Goal: Information Seeking & Learning: Find contact information

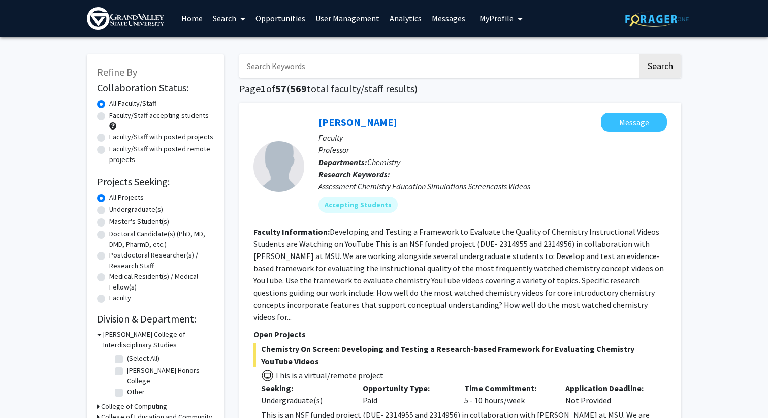
click at [155, 30] on link at bounding box center [131, 19] width 89 height 36
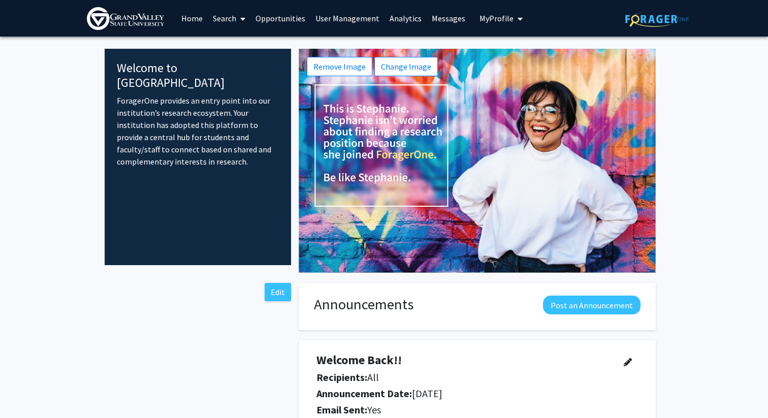
click at [214, 15] on link "Search" at bounding box center [229, 19] width 43 height 36
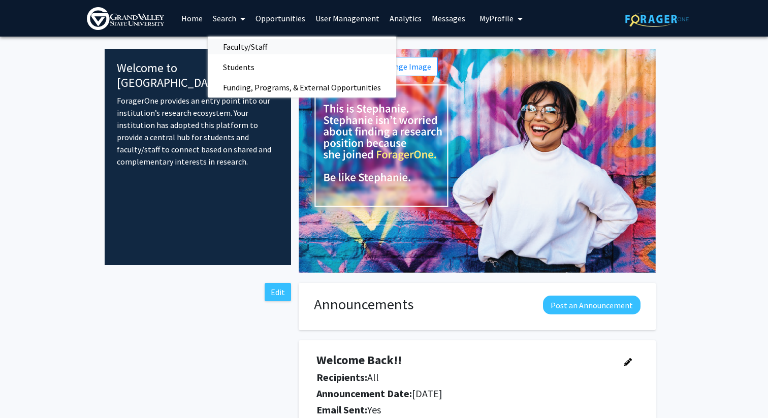
click at [239, 42] on span "Faculty/Staff" at bounding box center [245, 47] width 75 height 20
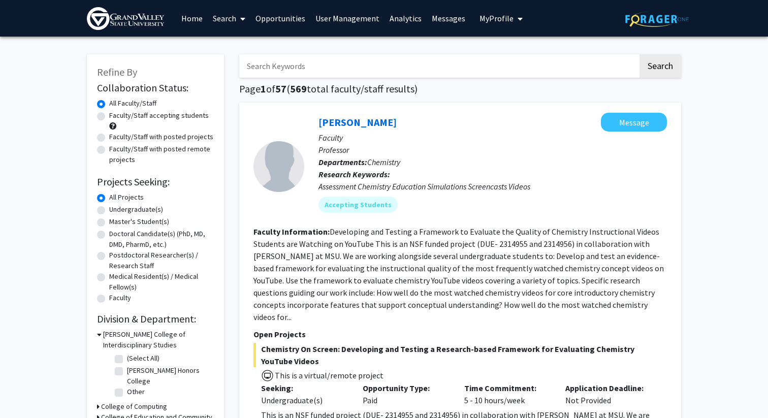
click at [276, 58] on input "Search Keywords" at bounding box center [438, 65] width 399 height 23
type input "chemistry"
click at [639, 54] on button "Search" at bounding box center [660, 65] width 42 height 23
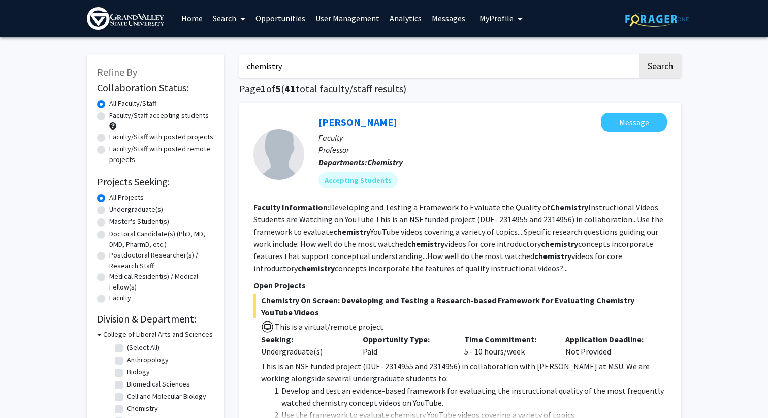
click at [282, 69] on input "chemistry" at bounding box center [438, 65] width 399 height 23
type input "b"
type input "Brittland"
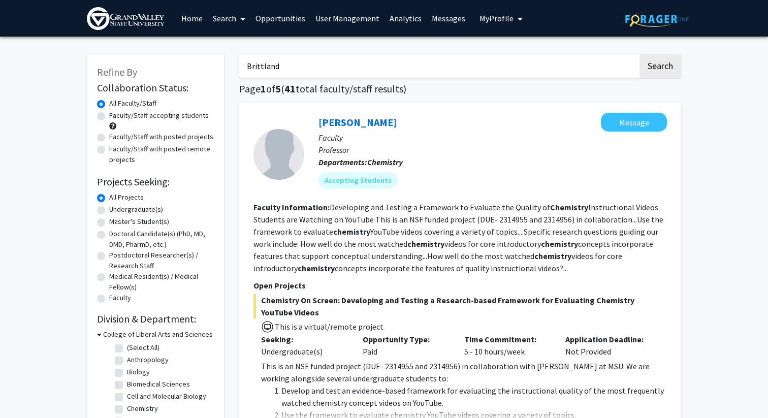
click at [639, 54] on button "Search" at bounding box center [660, 65] width 42 height 23
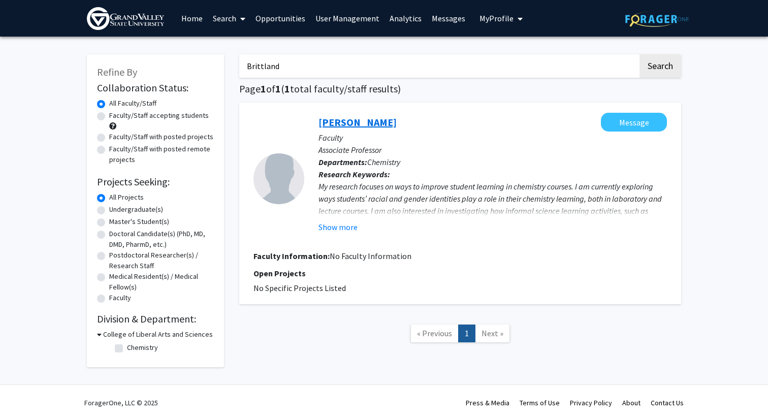
click at [383, 122] on link "[PERSON_NAME]" at bounding box center [357, 122] width 78 height 13
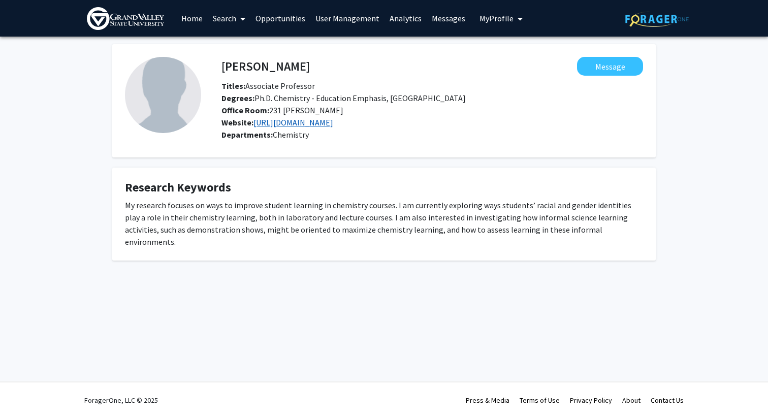
click at [333, 126] on link "[URL][DOMAIN_NAME]" at bounding box center [293, 122] width 80 height 10
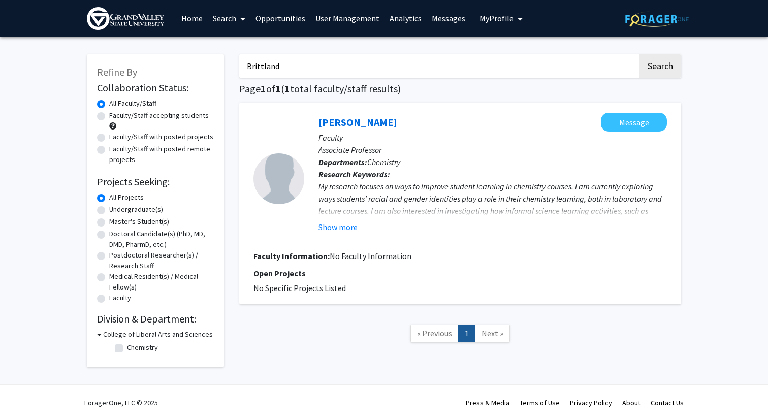
click at [309, 63] on input "Brittland" at bounding box center [438, 65] width 399 height 23
type input "b"
type input "Biology"
click at [639, 54] on button "Search" at bounding box center [660, 65] width 42 height 23
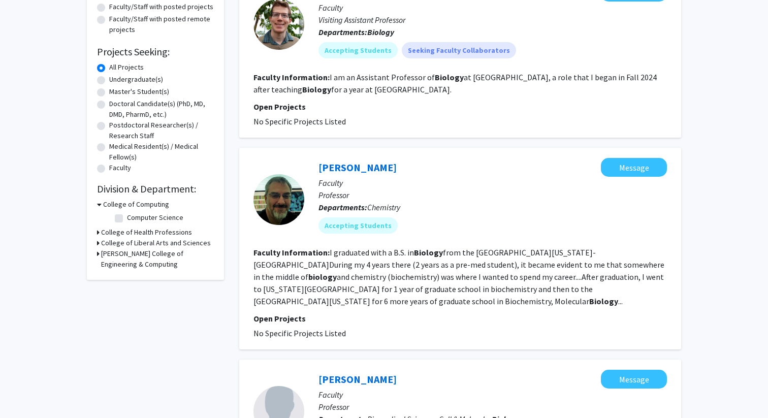
scroll to position [133, 0]
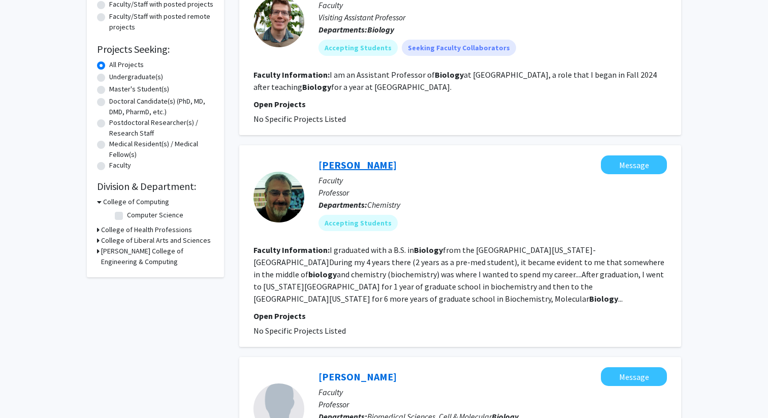
click at [369, 166] on link "[PERSON_NAME]" at bounding box center [357, 164] width 78 height 13
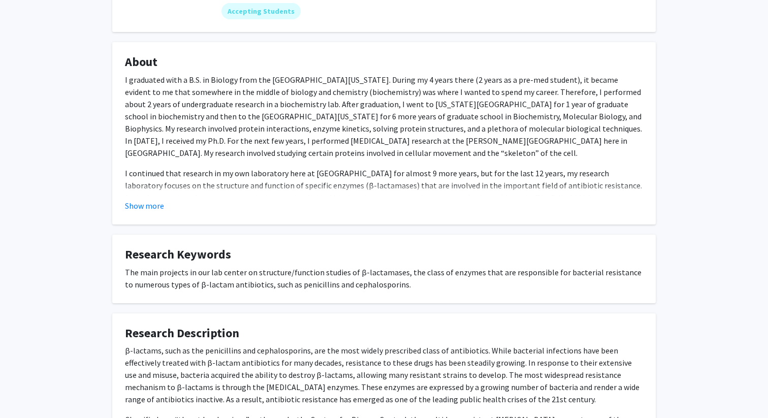
scroll to position [178, 0]
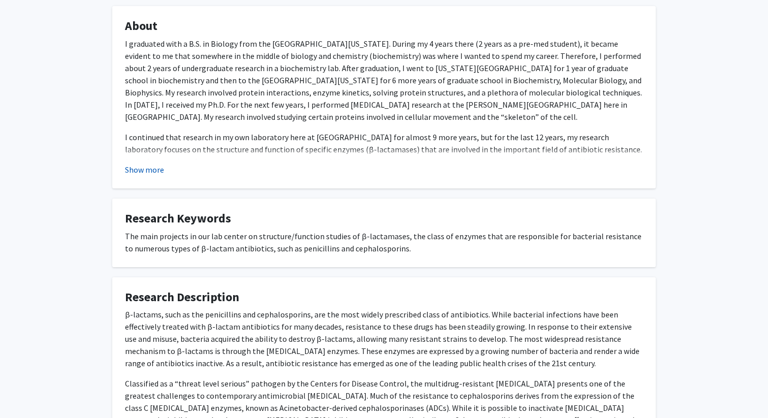
click at [154, 170] on button "Show more" at bounding box center [144, 170] width 39 height 12
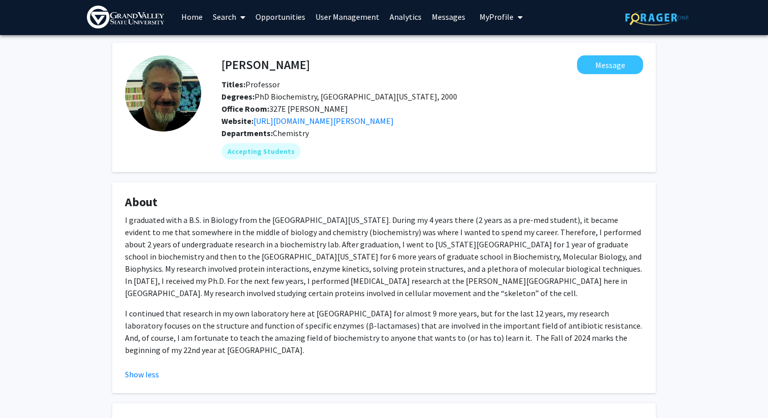
scroll to position [0, 0]
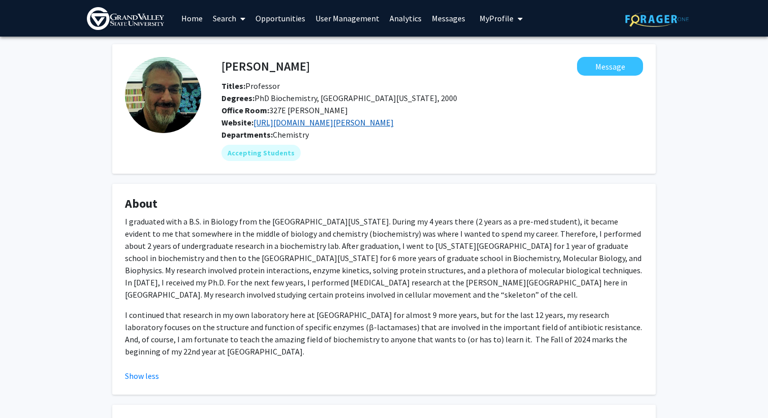
click at [313, 124] on link "[URL][DOMAIN_NAME][PERSON_NAME]" at bounding box center [323, 122] width 140 height 10
